Goal: Information Seeking & Learning: Check status

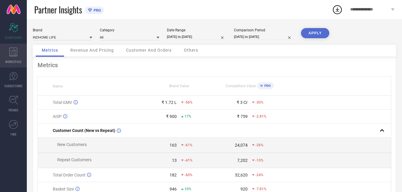
click at [15, 59] on span "WORKSPACE" at bounding box center [13, 61] width 16 height 4
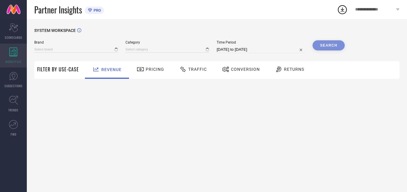
type input "INDHOME LIFE"
type input "All"
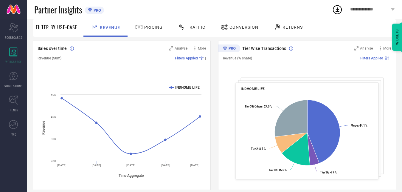
scroll to position [61, 0]
click at [294, 27] on span "Returns" at bounding box center [293, 27] width 20 height 5
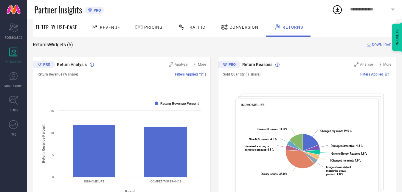
scroll to position [0, 0]
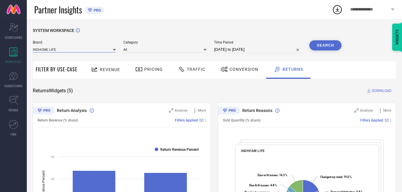
click at [70, 49] on input at bounding box center [74, 49] width 83 height 6
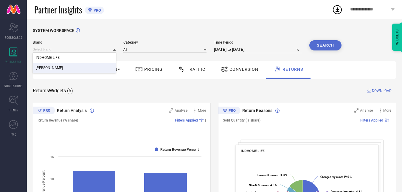
click at [53, 68] on div "[PERSON_NAME]" at bounding box center [74, 68] width 83 height 10
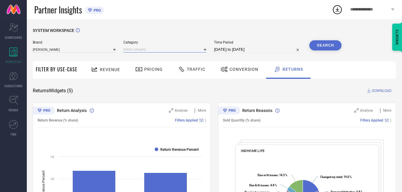
click at [128, 48] on input at bounding box center [164, 49] width 83 height 6
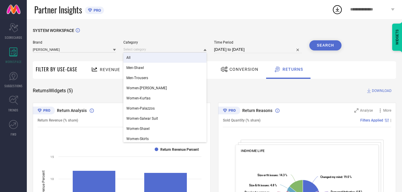
click at [131, 55] on div "All" at bounding box center [164, 57] width 83 height 10
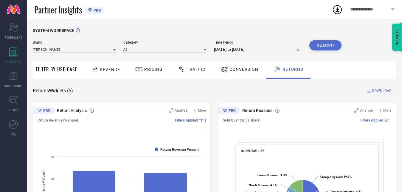
click at [331, 47] on button "Search" at bounding box center [325, 45] width 32 height 10
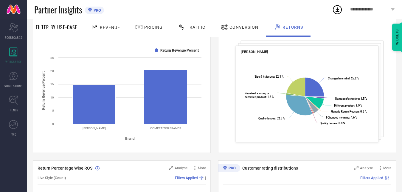
scroll to position [36, 0]
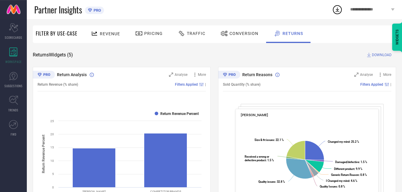
click at [187, 36] on div at bounding box center [182, 33] width 9 height 7
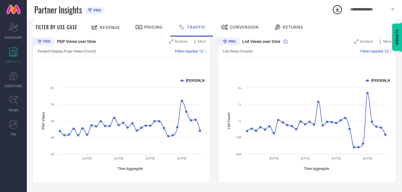
scroll to position [0, 0]
